Goal: Find specific page/section: Find specific page/section

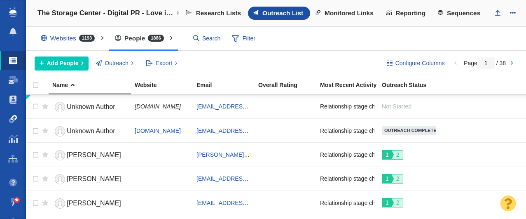
click at [11, 120] on span at bounding box center [13, 119] width 8 height 8
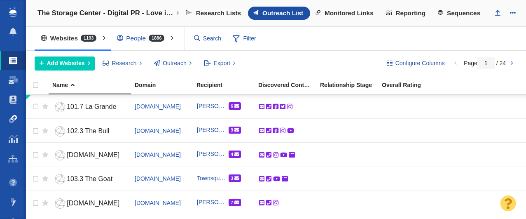
click at [12, 119] on span at bounding box center [13, 119] width 8 height 8
